Goal: Task Accomplishment & Management: Use online tool/utility

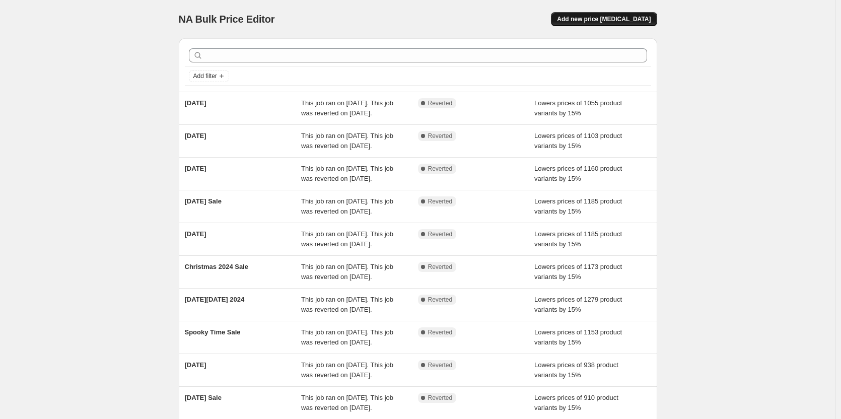
click at [623, 16] on span "Add new price change job" at bounding box center [604, 19] width 94 height 8
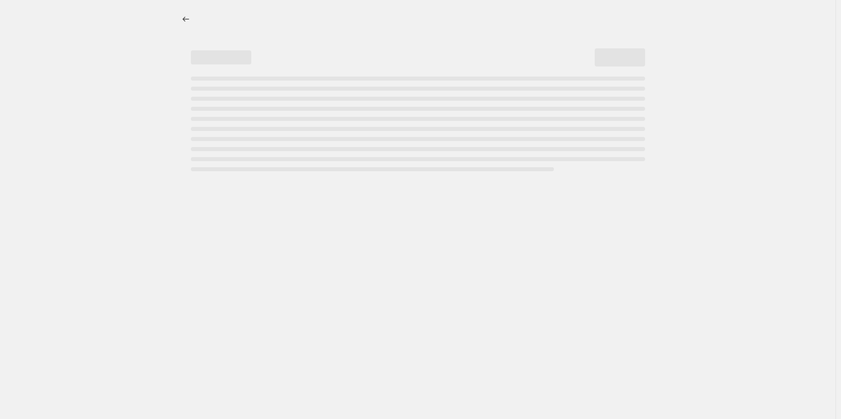
select select "percentage"
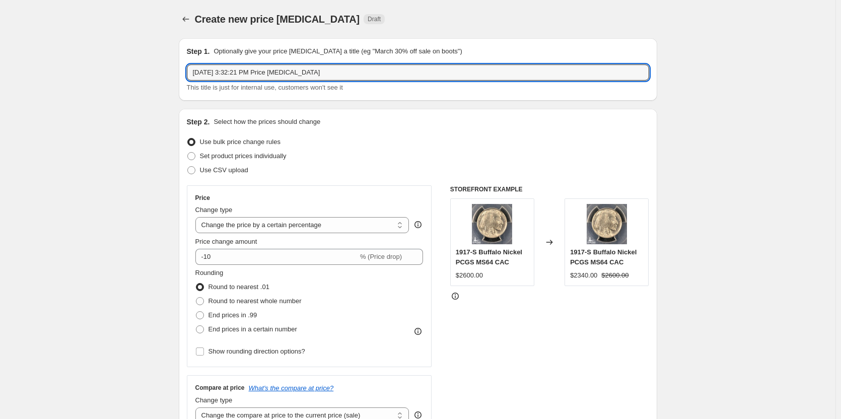
drag, startPoint x: 345, startPoint y: 75, endPoint x: 132, endPoint y: 77, distance: 213.5
type input "F"
type input "Yay Fall"
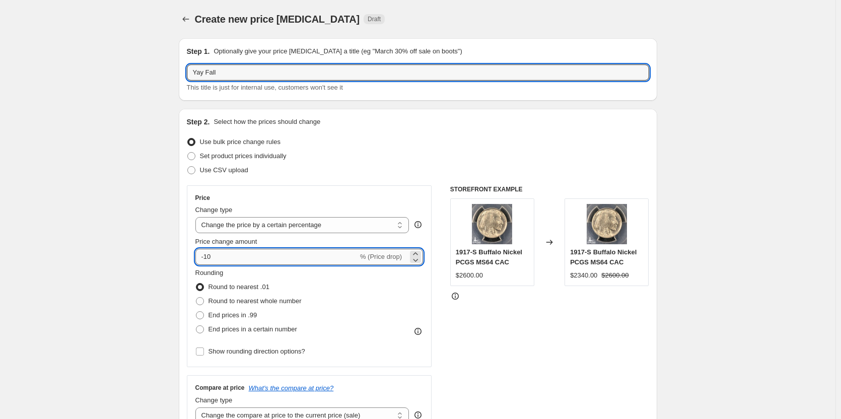
drag, startPoint x: 239, startPoint y: 258, endPoint x: 221, endPoint y: 256, distance: 18.8
click at [237, 258] on input "-10" at bounding box center [276, 257] width 163 height 16
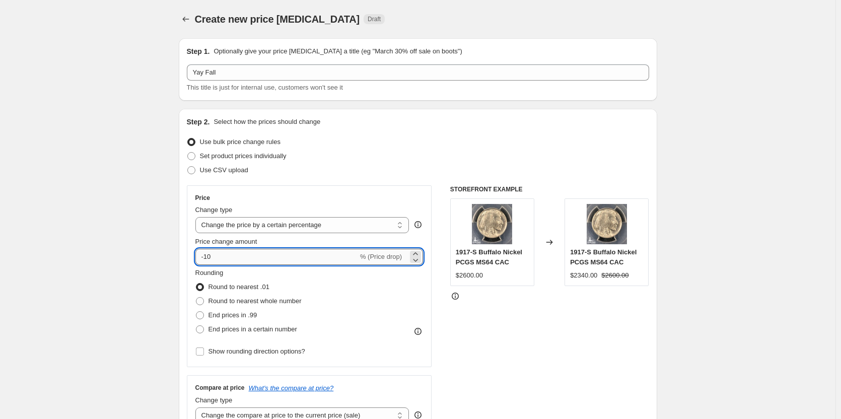
click at [211, 255] on input "-10" at bounding box center [276, 257] width 163 height 16
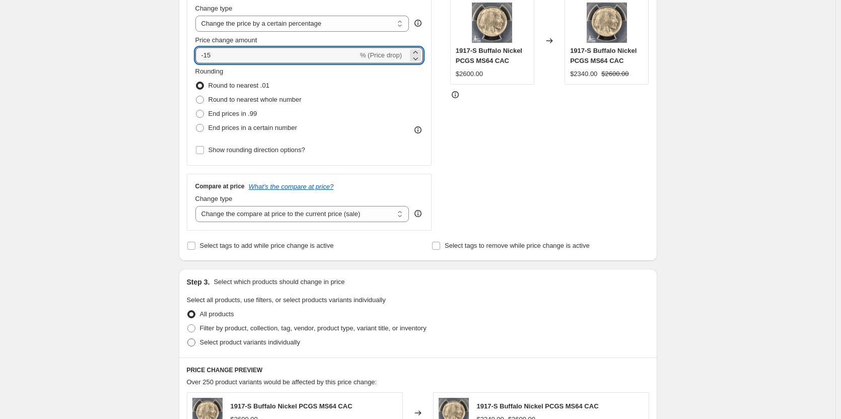
scroll to position [252, 0]
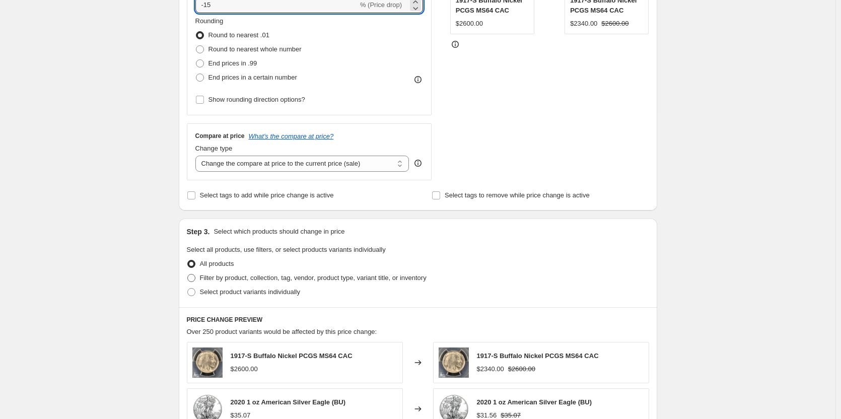
type input "-15"
click at [261, 284] on label "Filter by product, collection, tag, vendor, product type, variant title, or inv…" at bounding box center [307, 278] width 240 height 14
click at [188, 274] on input "Filter by product, collection, tag, vendor, product type, variant title, or inv…" at bounding box center [187, 274] width 1 height 1
radio input "true"
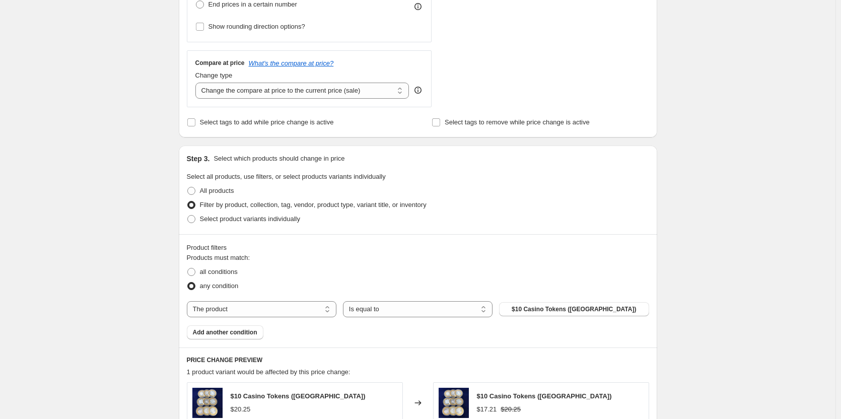
scroll to position [352, 0]
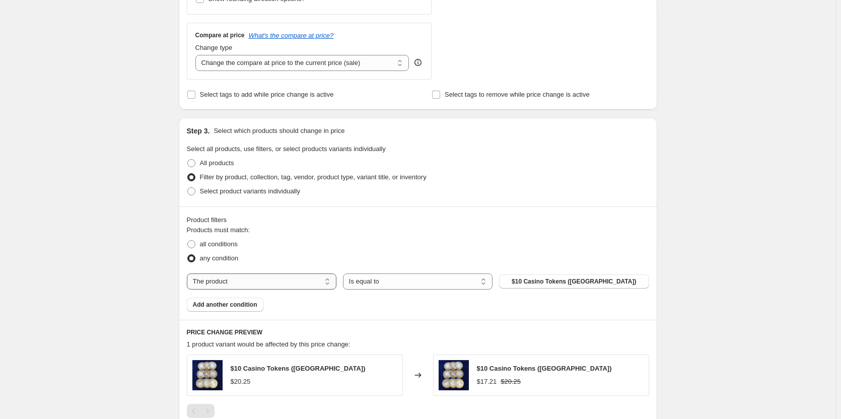
click at [262, 279] on select "The product The product's collection The product's tag The product's vendor The…" at bounding box center [262, 281] width 150 height 16
select select "collection"
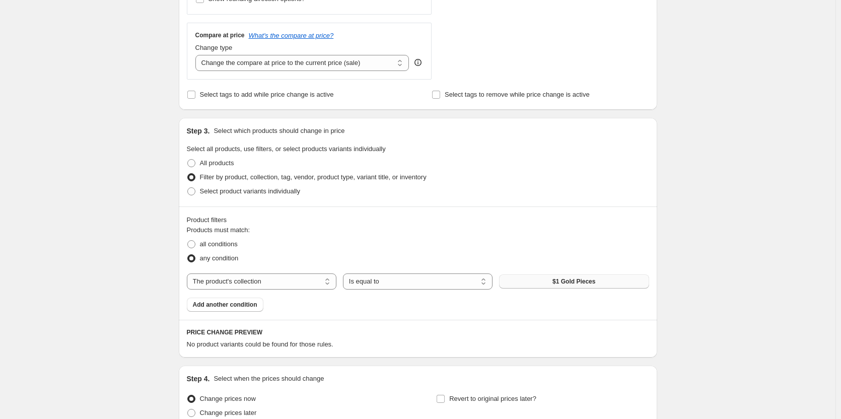
click at [544, 281] on button "$1 Gold Pieces" at bounding box center [574, 281] width 150 height 14
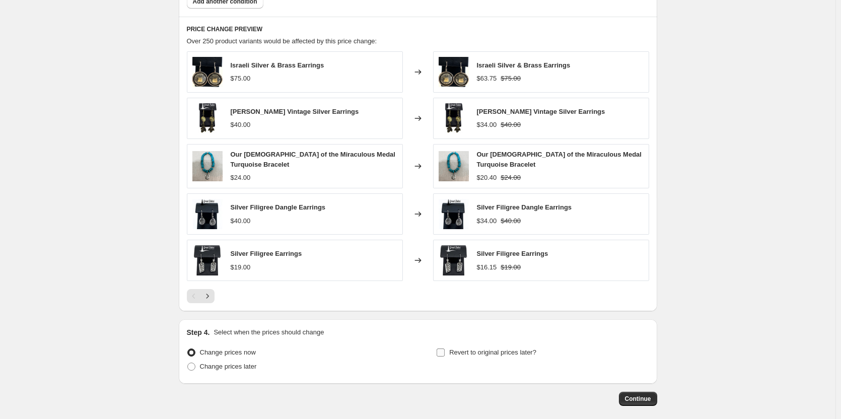
scroll to position [701, 0]
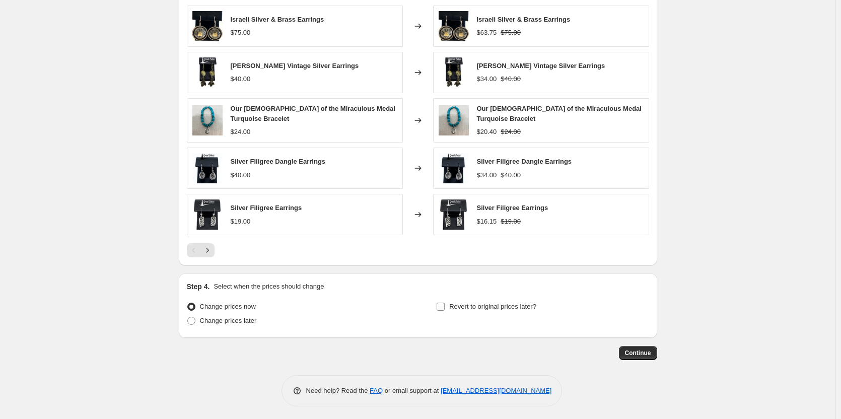
click at [451, 306] on label "Revert to original prices later?" at bounding box center [486, 307] width 100 height 14
click at [445, 306] on input "Revert to original prices later?" at bounding box center [440, 307] width 8 height 8
checkbox input "true"
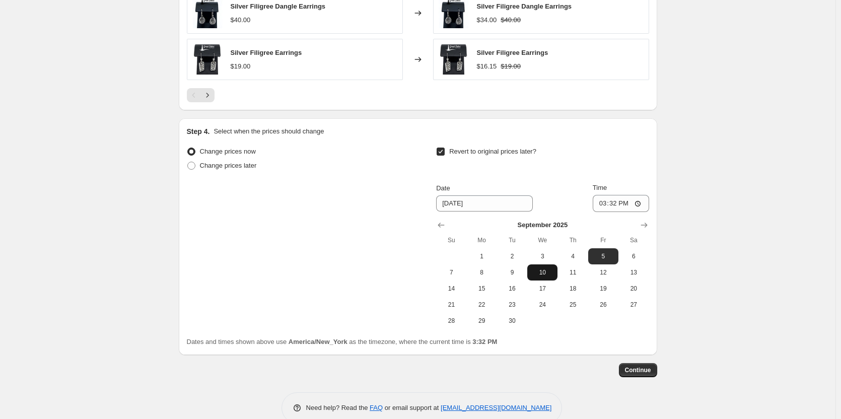
scroll to position [873, 0]
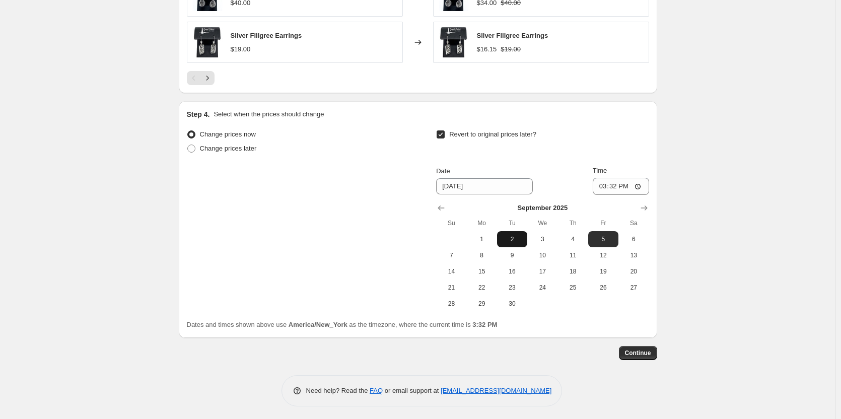
click at [517, 239] on span "2" at bounding box center [512, 239] width 22 height 8
click at [535, 231] on button "3" at bounding box center [542, 239] width 30 height 16
click at [508, 237] on span "2" at bounding box center [512, 239] width 22 height 8
type input "9/2/2025"
click at [607, 187] on input "15:32" at bounding box center [621, 186] width 56 height 17
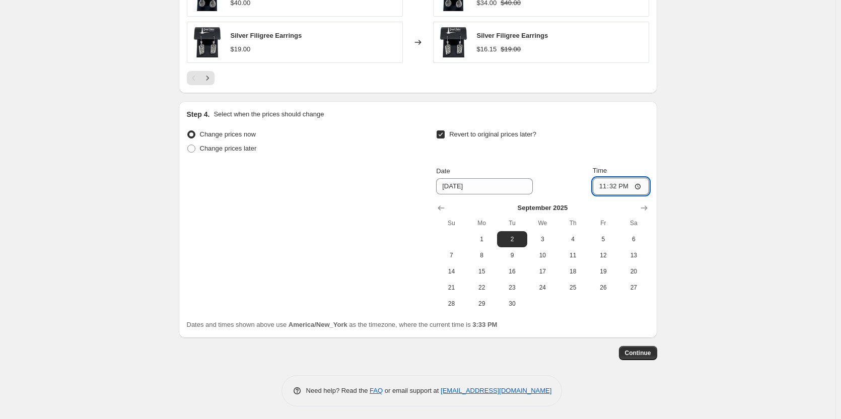
click at [611, 185] on input "23:32" at bounding box center [621, 186] width 56 height 17
type input "23:59"
click at [651, 352] on span "Continue" at bounding box center [638, 353] width 26 height 8
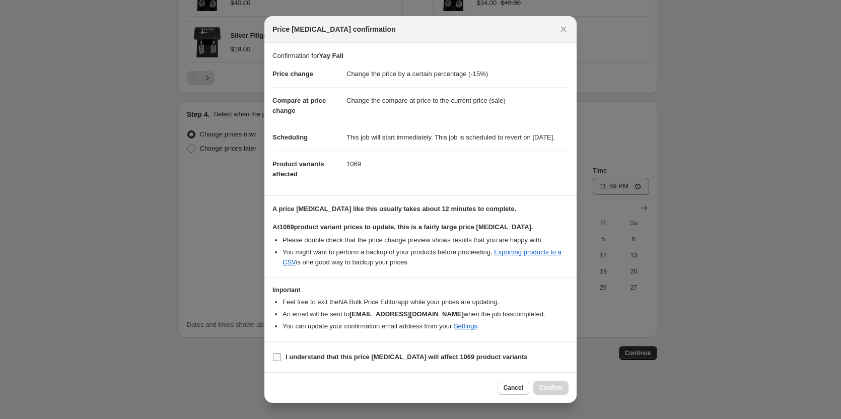
click at [272, 361] on span ":r24:" at bounding box center [276, 356] width 9 height 9
click at [273, 361] on input "I understand that this price change job will affect 1069 product variants" at bounding box center [277, 357] width 8 height 8
checkbox input "true"
click at [547, 384] on button "Confirm" at bounding box center [550, 388] width 35 height 14
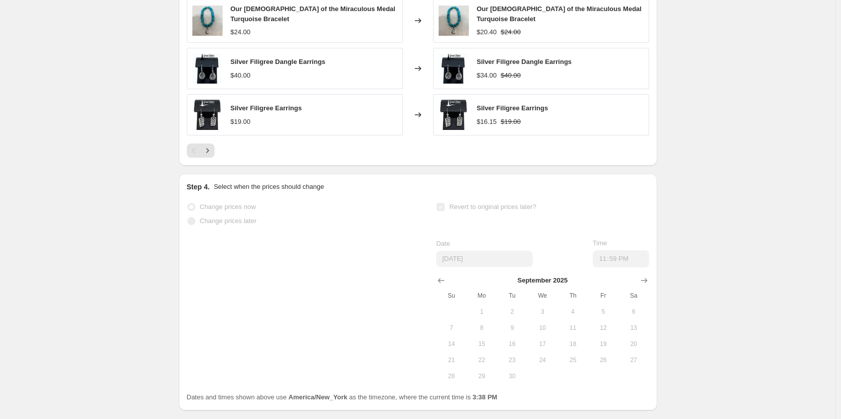
scroll to position [900, 0]
